Goal: Transaction & Acquisition: Purchase product/service

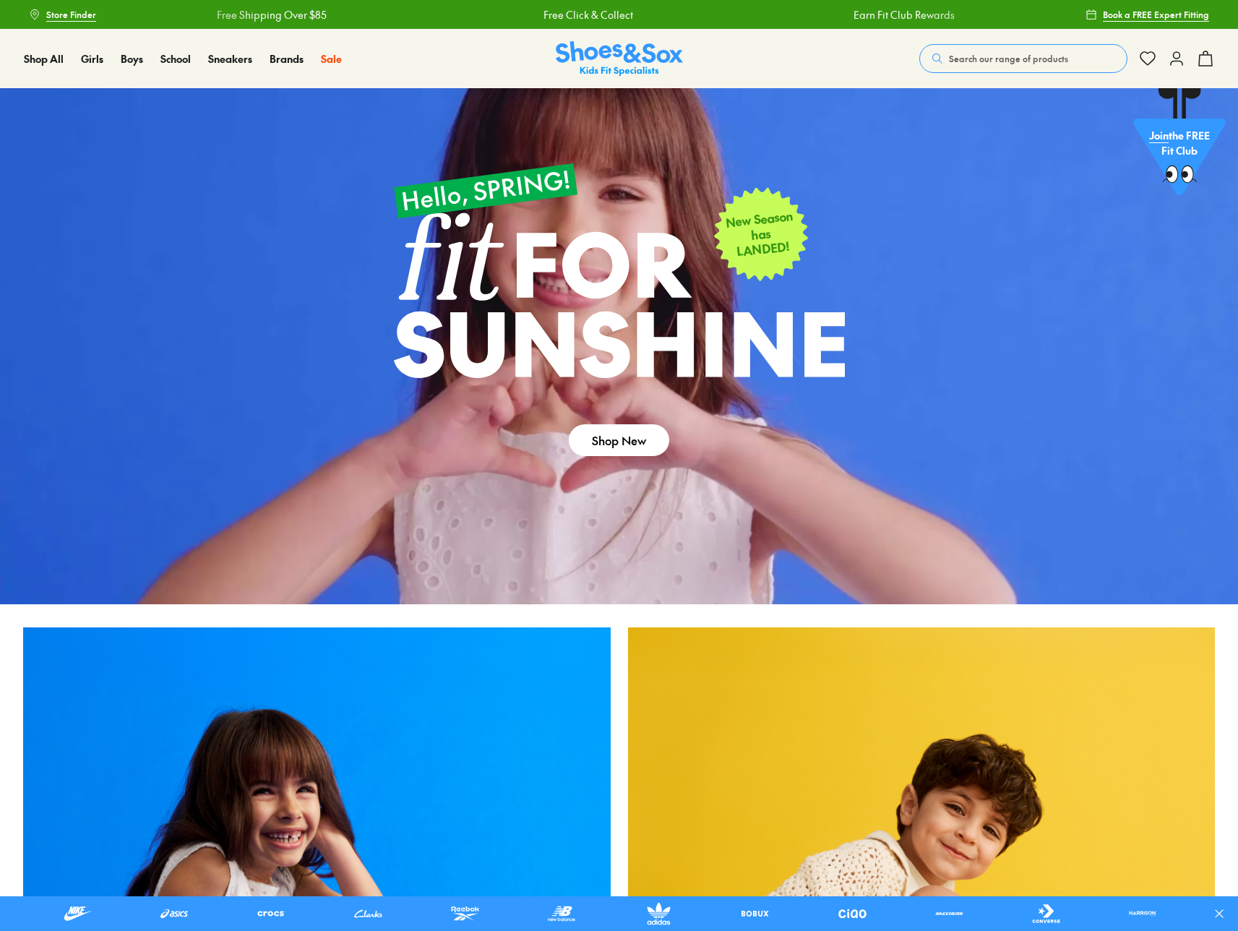
click at [988, 65] on button "Search our range of products" at bounding box center [1023, 58] width 208 height 29
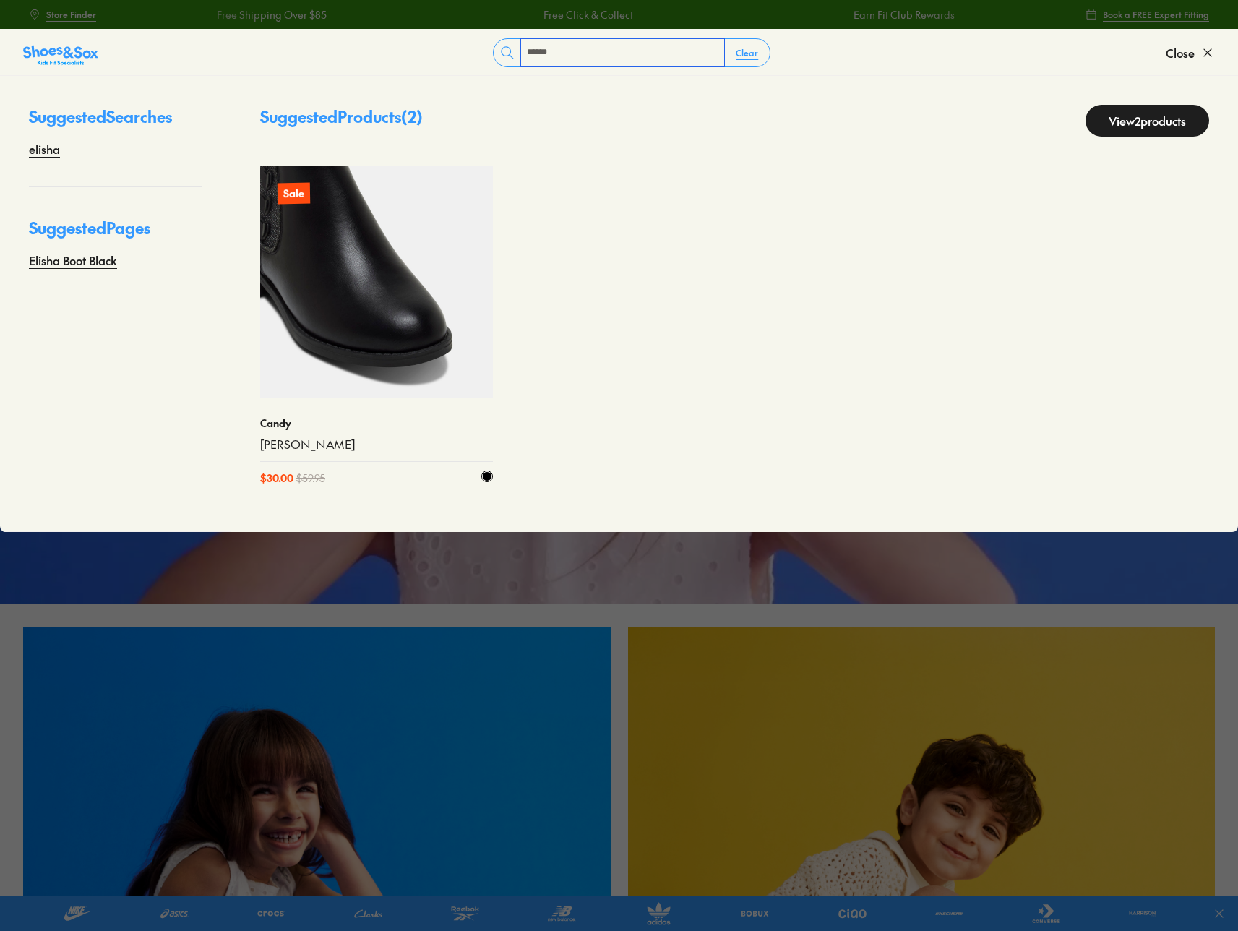
type input "******"
click at [424, 265] on img at bounding box center [376, 282] width 233 height 233
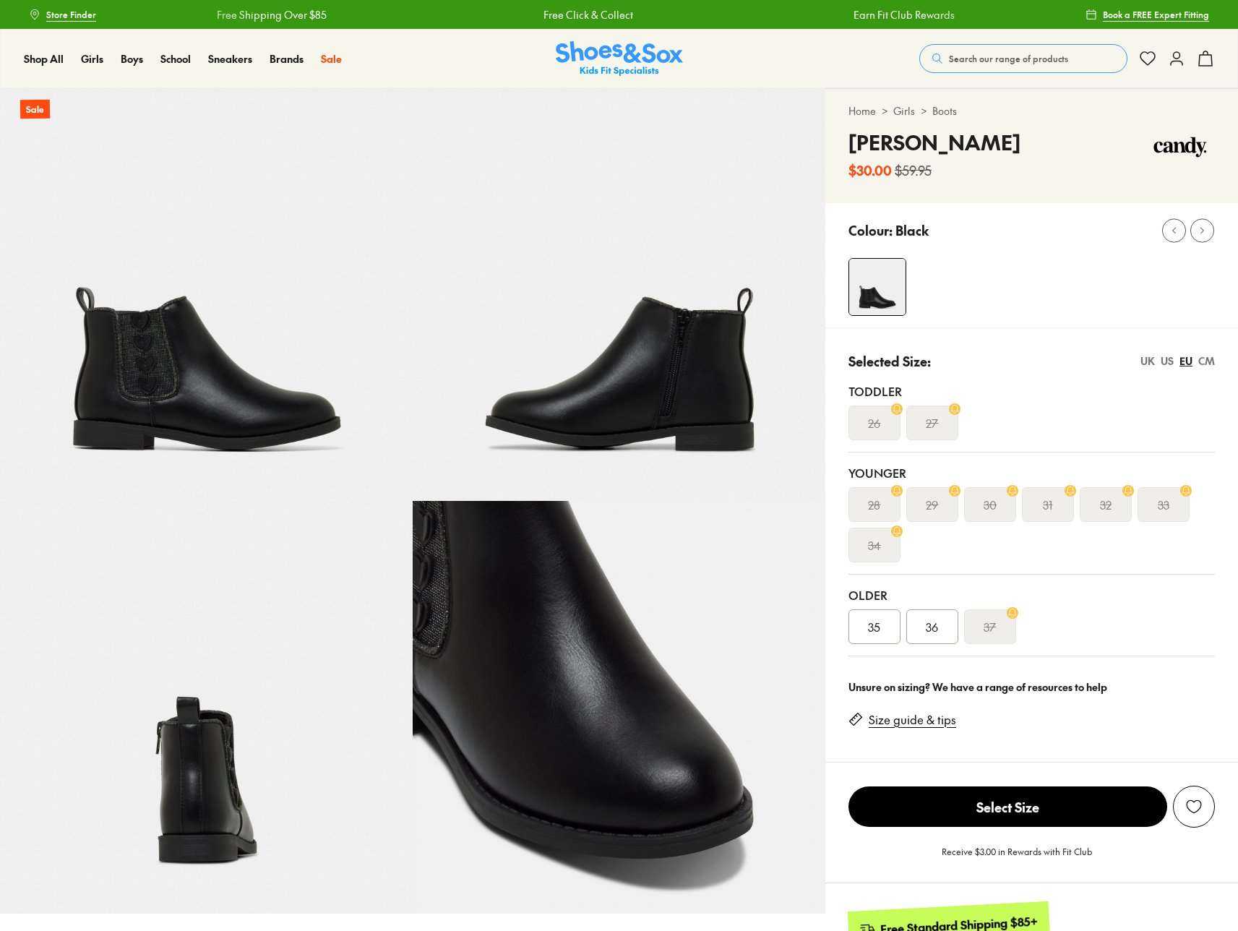
select select "*"
click at [885, 425] on div "26" at bounding box center [874, 422] width 52 height 35
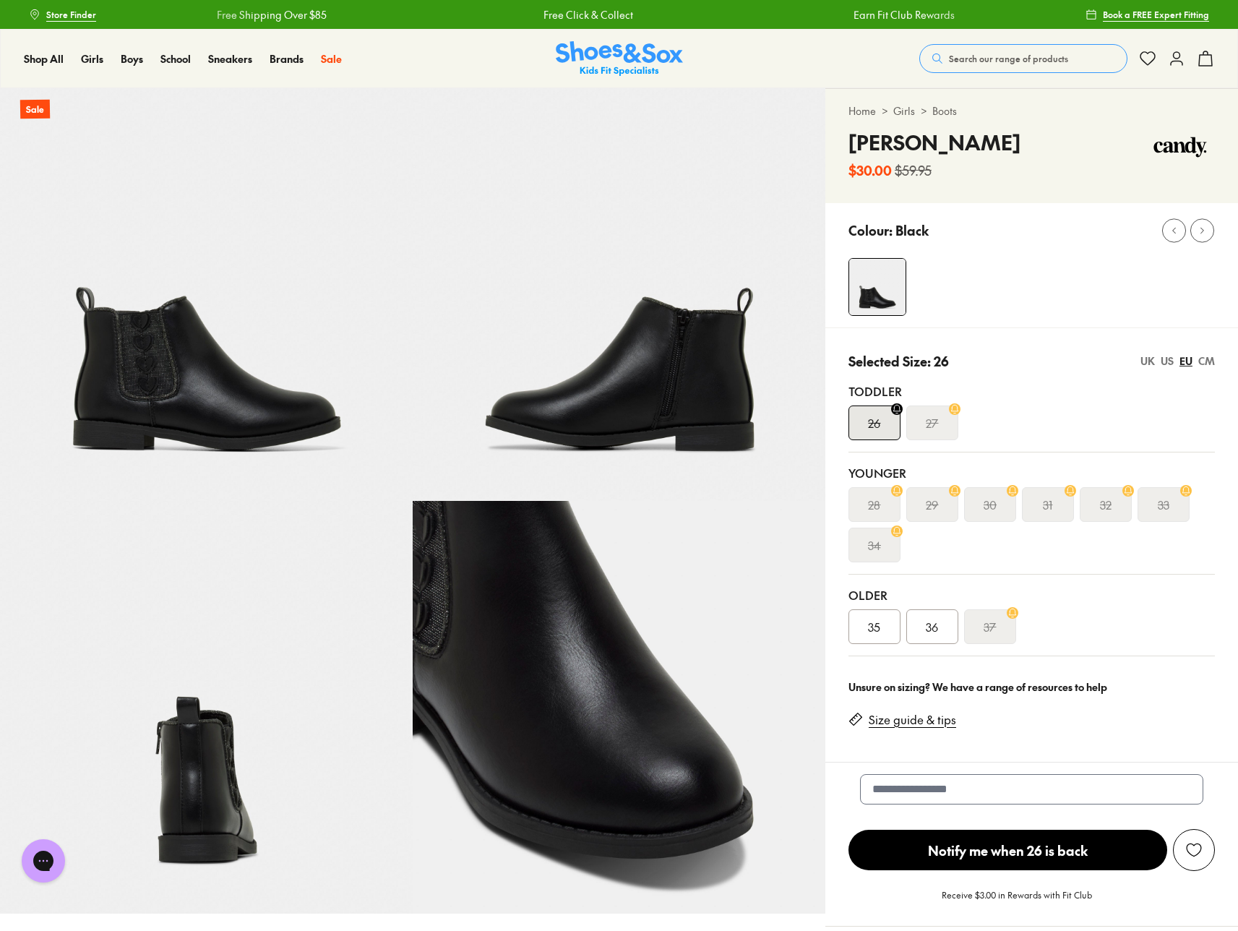
click at [950, 416] on div "27" at bounding box center [932, 422] width 52 height 35
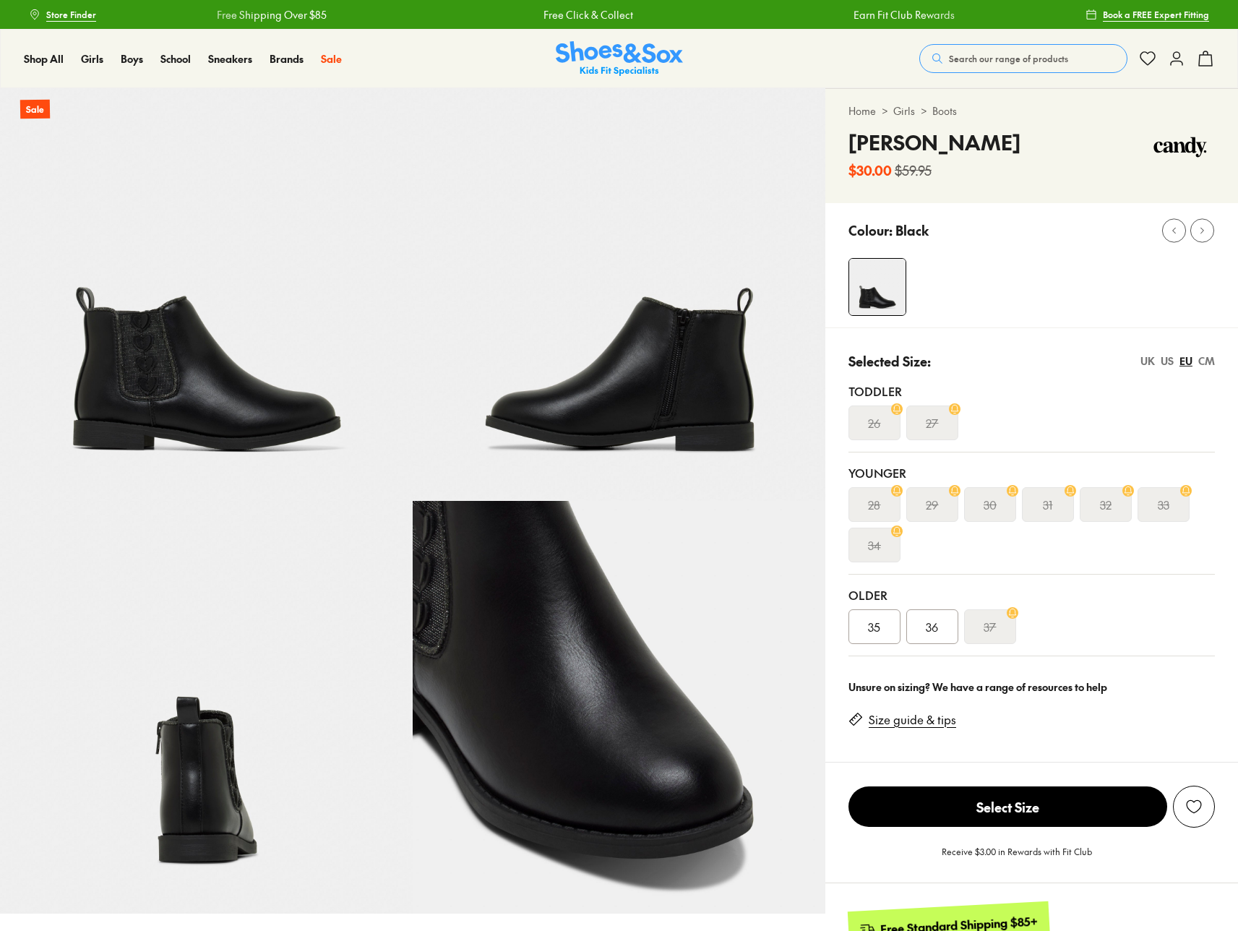
select select "*"
click at [1096, 499] on div "32" at bounding box center [1106, 504] width 52 height 35
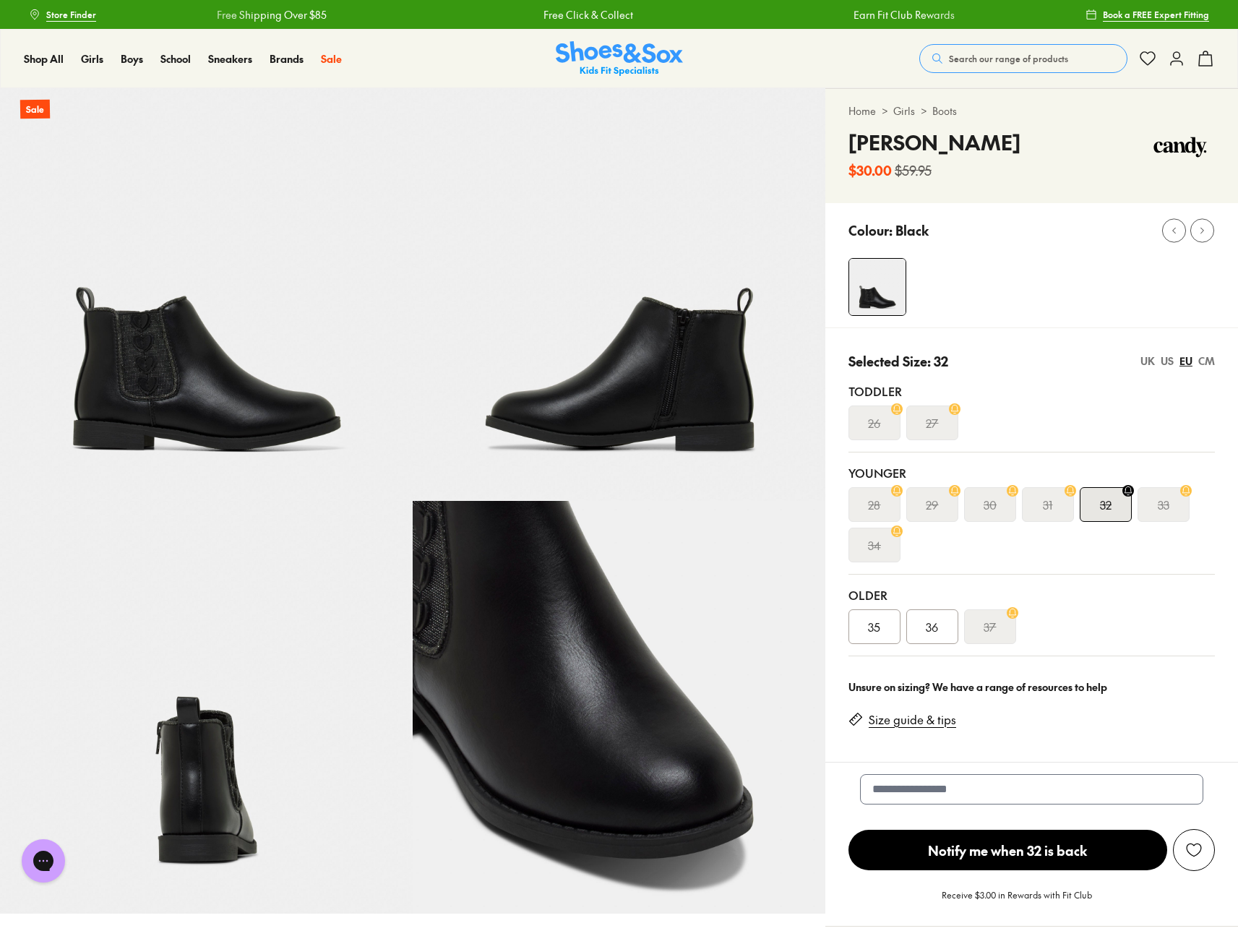
click at [875, 424] on s "26" at bounding box center [874, 422] width 12 height 17
click at [1010, 66] on button "Search our range of products" at bounding box center [1023, 58] width 208 height 29
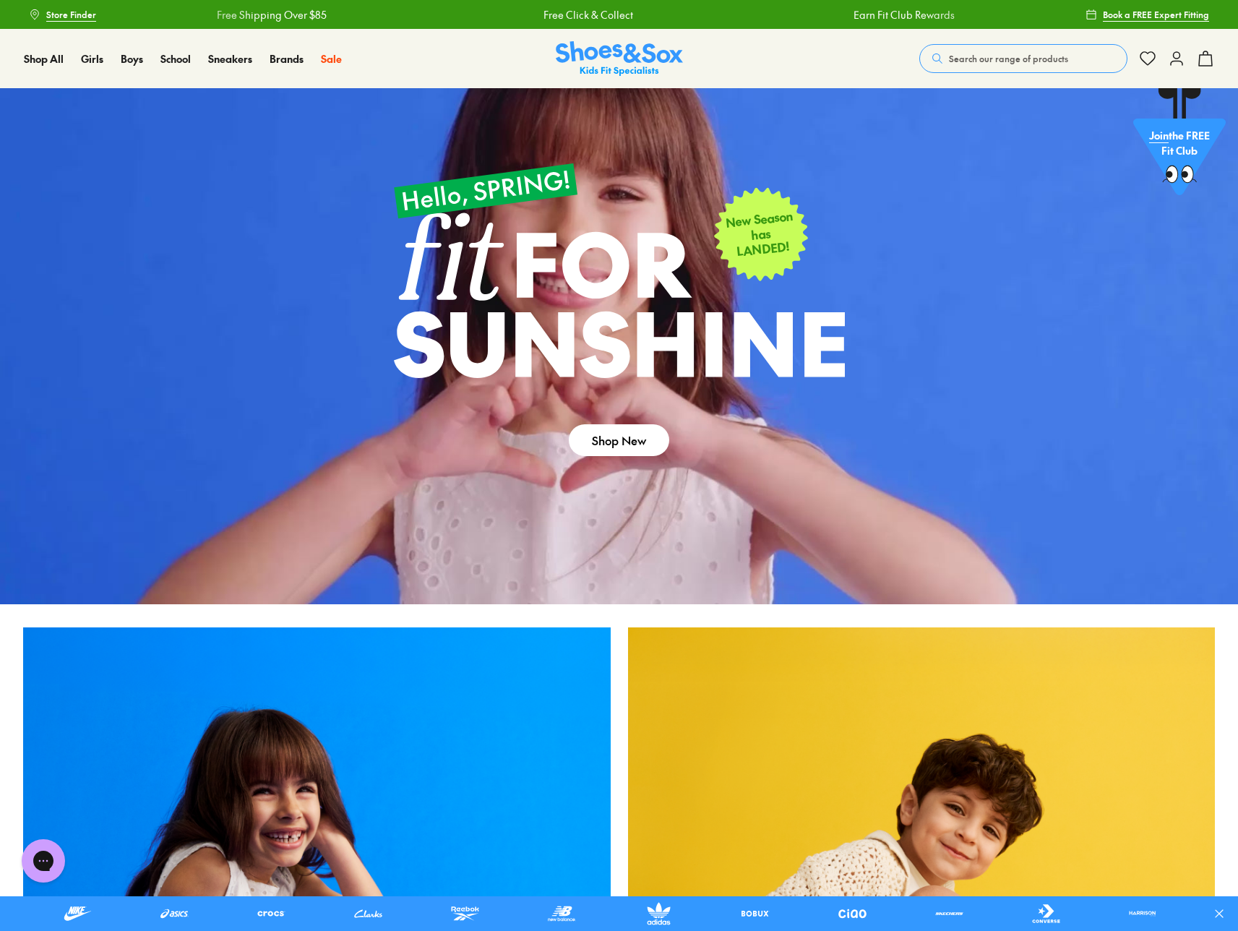
click at [983, 69] on button "Search our range of products" at bounding box center [1023, 58] width 208 height 29
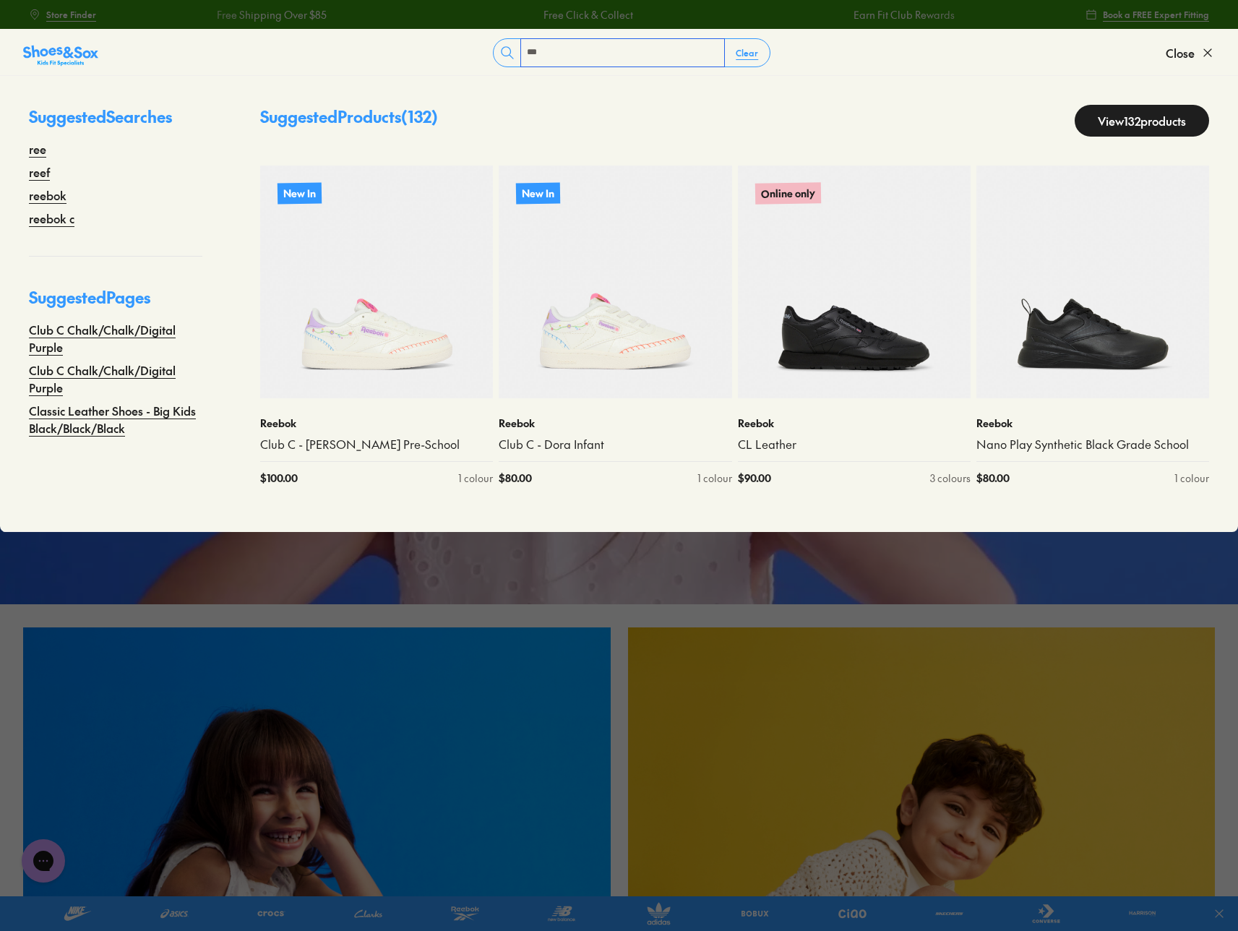
type input "***"
click at [379, 116] on p "Suggested Products ( 132 )" at bounding box center [349, 121] width 178 height 32
click at [1124, 123] on link "View 132 products" at bounding box center [1142, 121] width 134 height 32
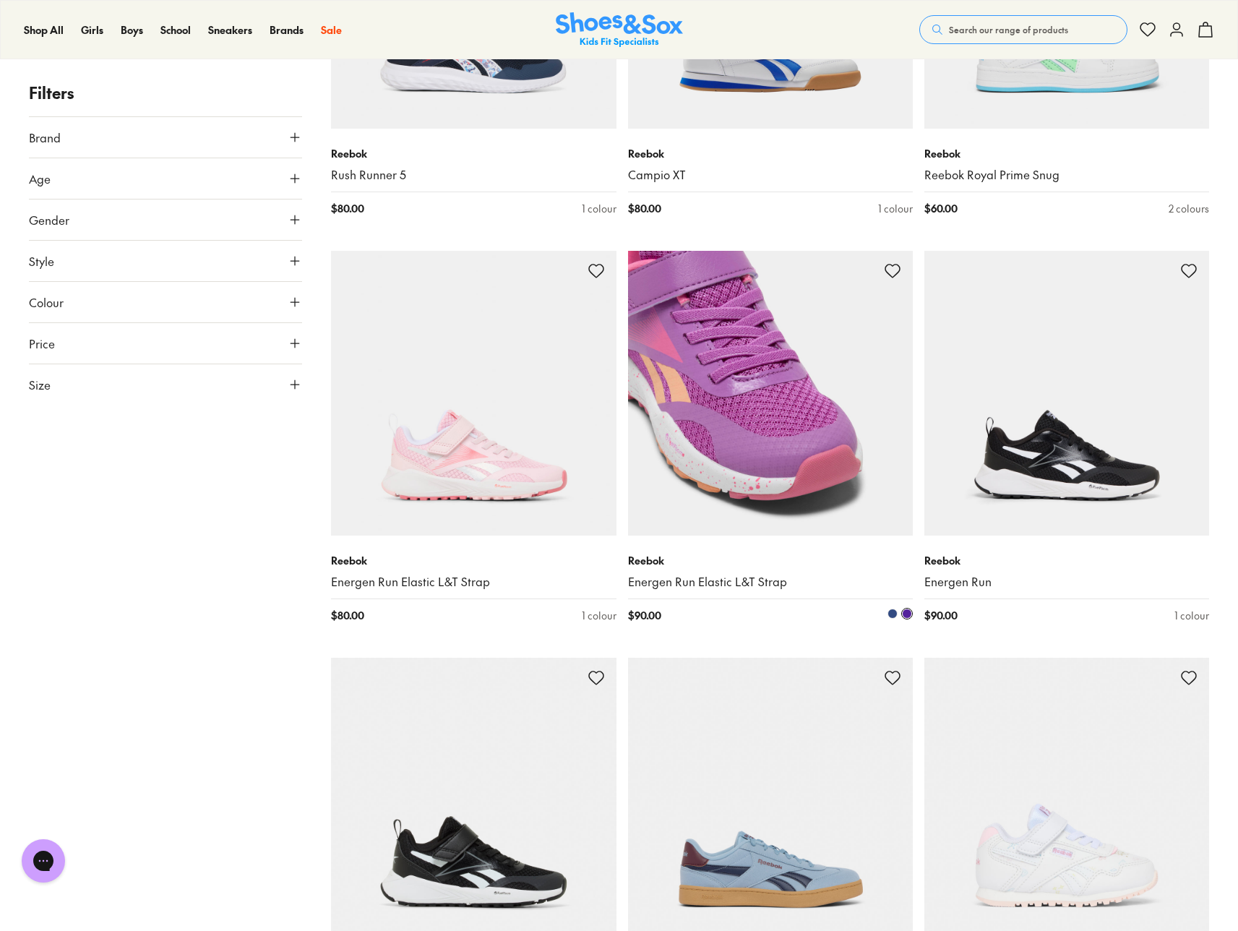
scroll to position [3801, 0]
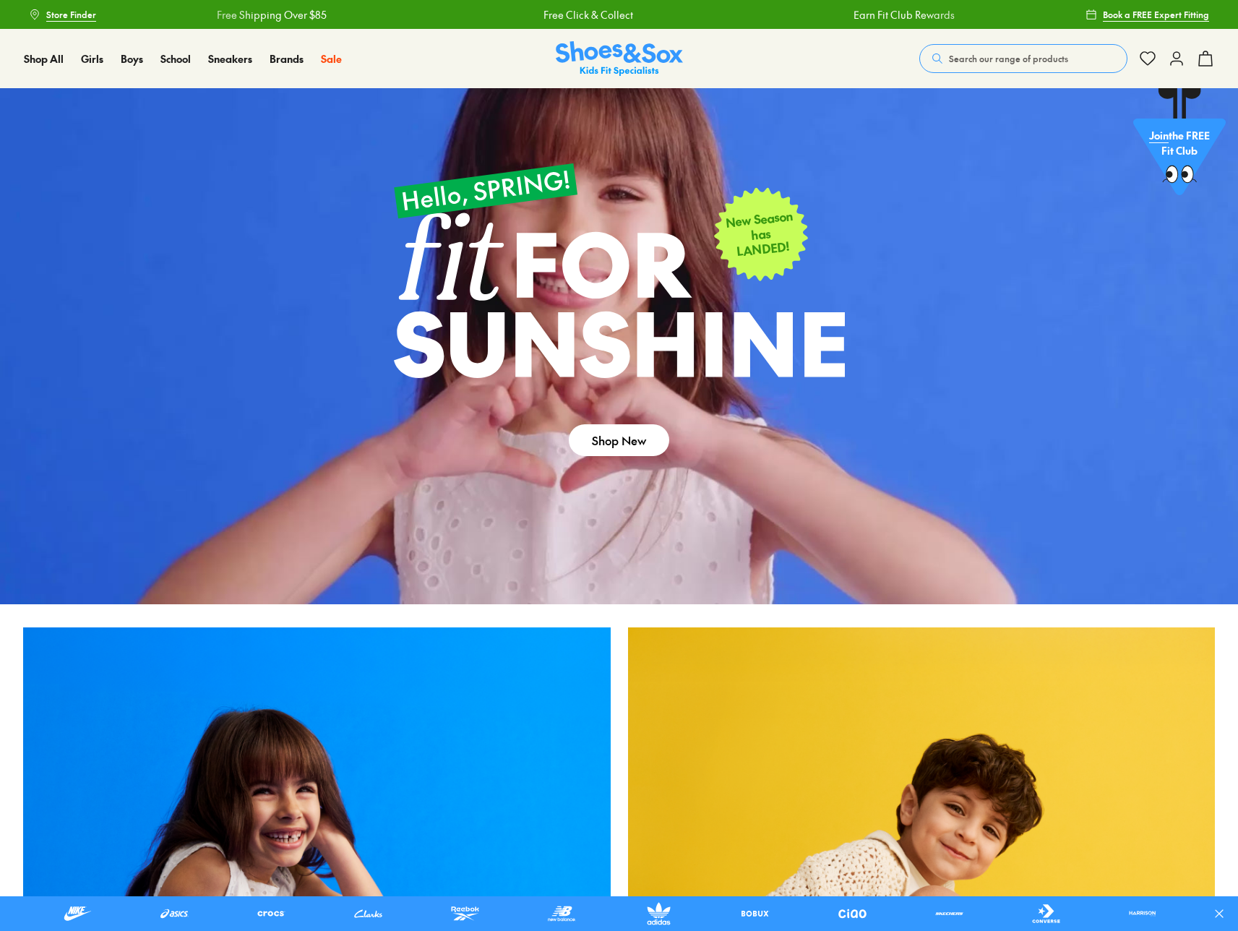
click at [979, 68] on button "Search our range of products" at bounding box center [1023, 58] width 208 height 29
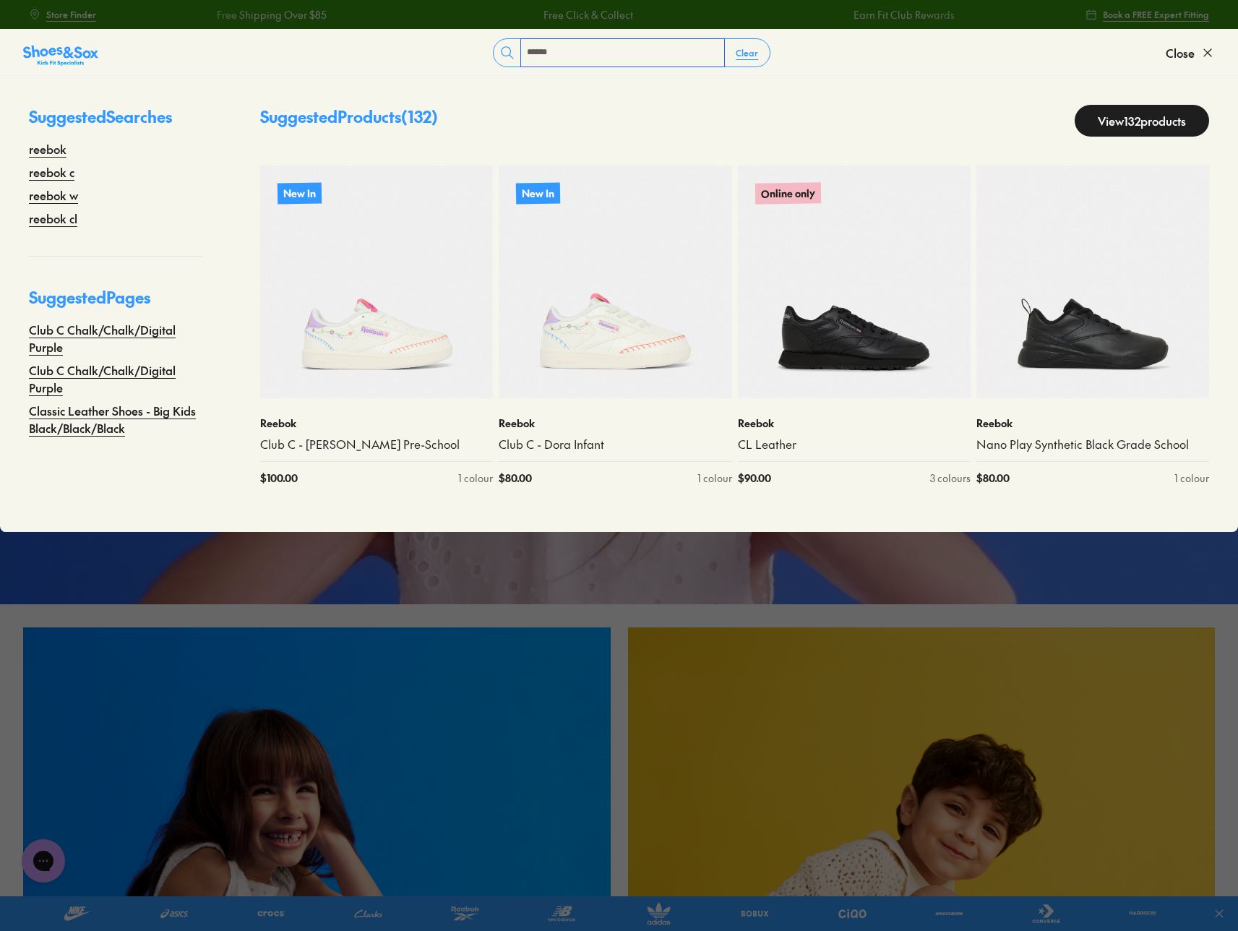
type input "******"
click at [945, 66] on form "****** Clear" at bounding box center [631, 52] width 1067 height 29
click at [1125, 125] on link "View 132 products" at bounding box center [1142, 121] width 134 height 32
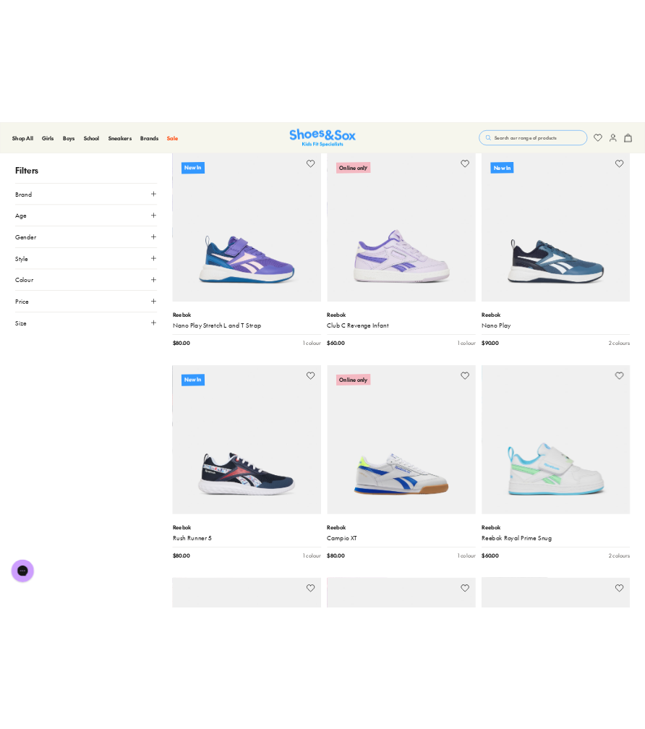
scroll to position [3403, 0]
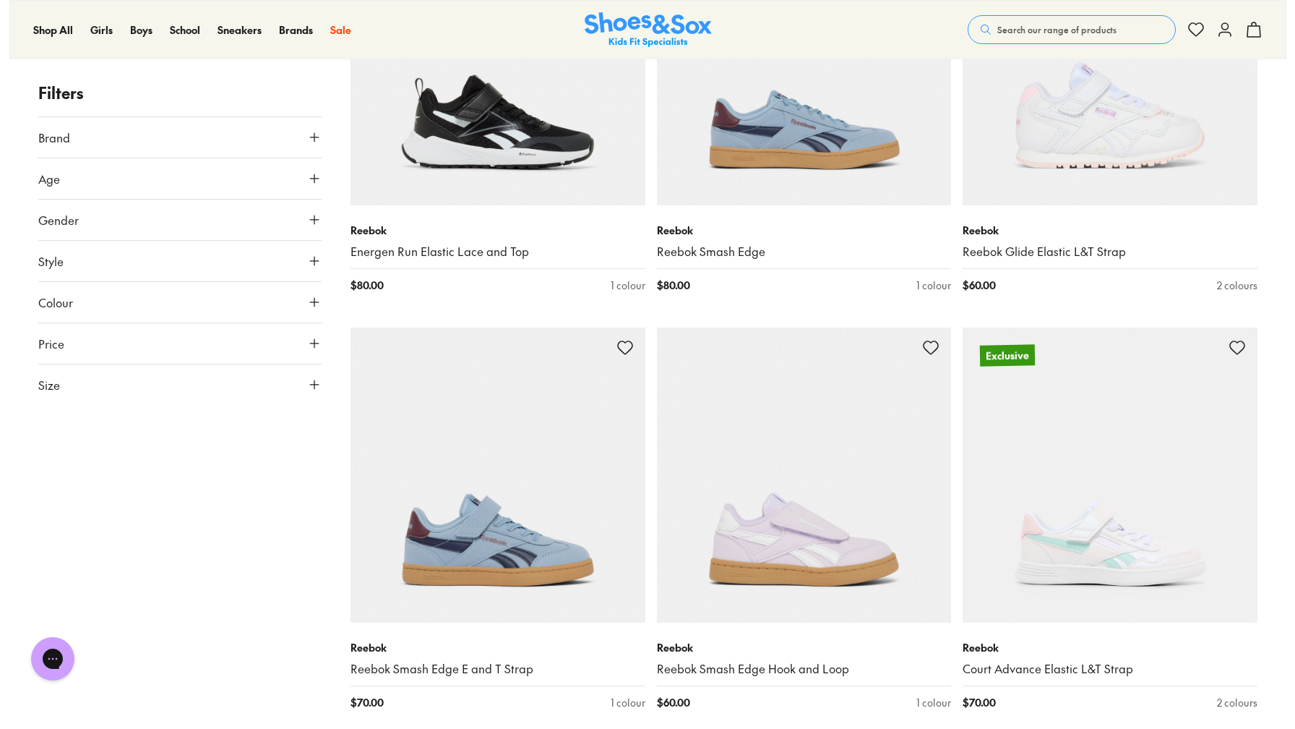
scroll to position [4516, 0]
